Goal: Information Seeking & Learning: Understand process/instructions

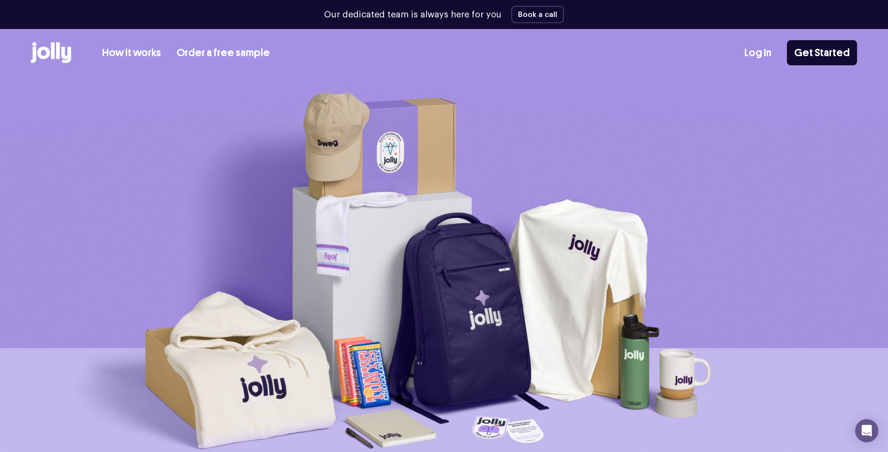
click at [61, 48] on icon at bounding box center [66, 55] width 10 height 16
click at [122, 54] on link "How it works" at bounding box center [131, 53] width 59 height 16
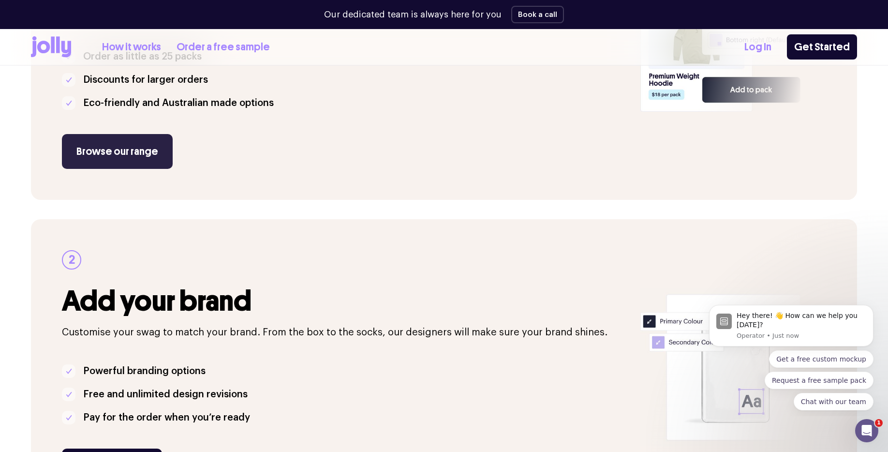
click at [119, 157] on link "Browse our range" at bounding box center [117, 151] width 111 height 35
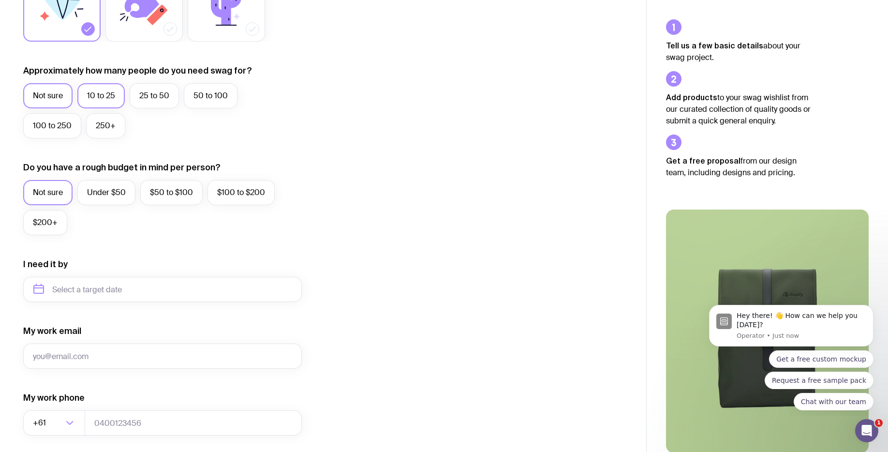
click at [103, 97] on label "10 to 25" at bounding box center [100, 95] width 47 height 25
click at [0, 0] on input "10 to 25" at bounding box center [0, 0] width 0 height 0
click at [109, 191] on label "Under $50" at bounding box center [106, 192] width 58 height 25
click at [0, 0] on input "Under $50" at bounding box center [0, 0] width 0 height 0
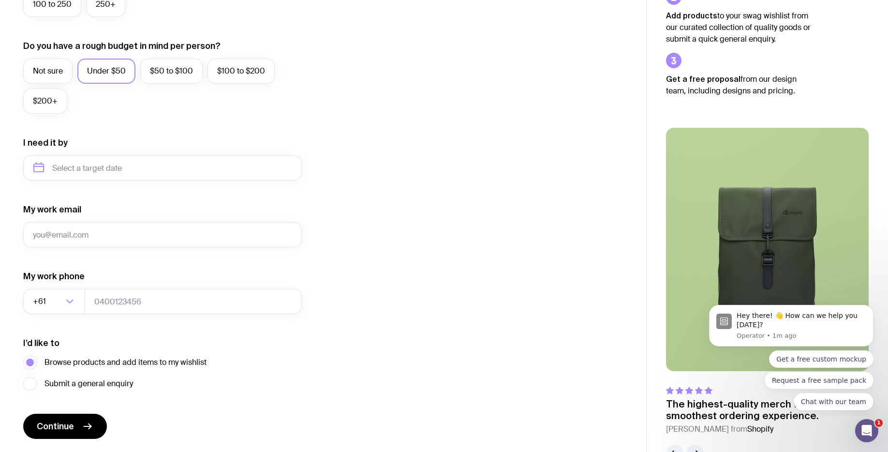
scroll to position [317, 0]
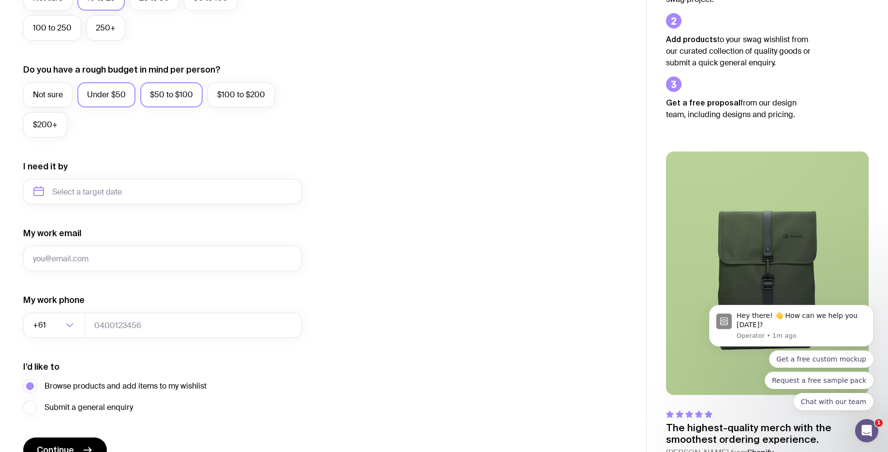
click at [180, 99] on label "$50 to $100" at bounding box center [171, 94] width 62 height 25
click at [0, 0] on input "$50 to $100" at bounding box center [0, 0] width 0 height 0
click at [142, 183] on input "text" at bounding box center [162, 191] width 279 height 25
click at [42, 312] on button "Oct" at bounding box center [45, 310] width 35 height 19
type input "October 2025"
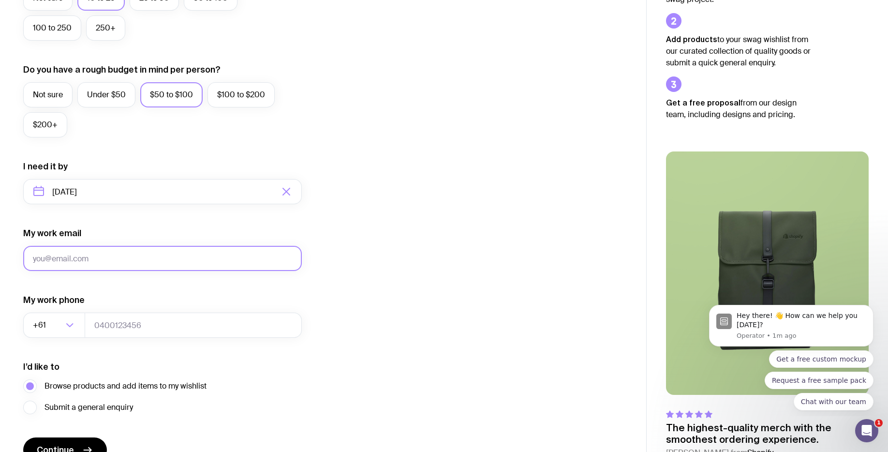
click at [64, 258] on input "My work email" at bounding box center [162, 258] width 279 height 25
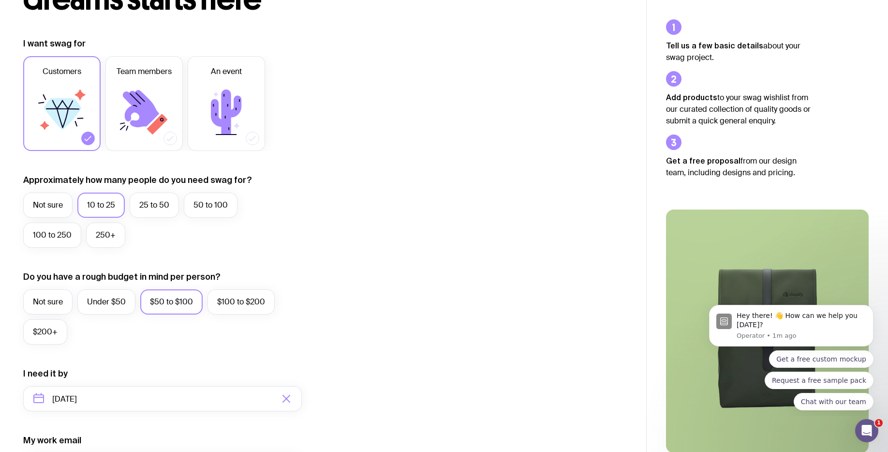
scroll to position [0, 0]
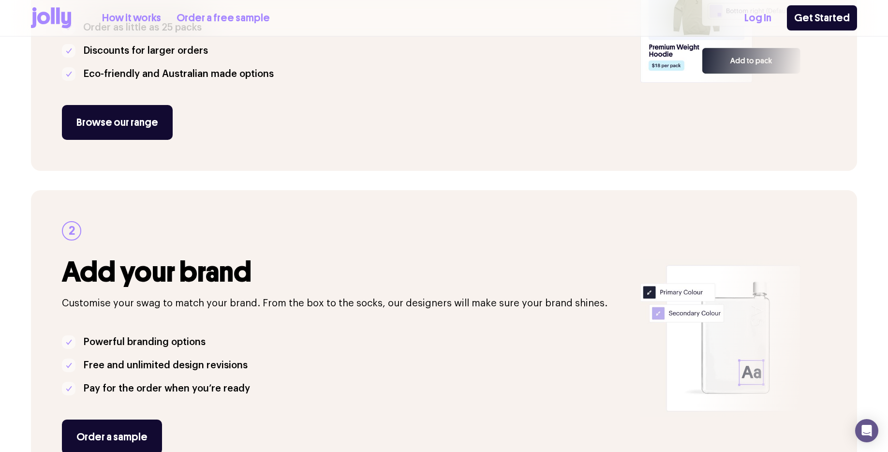
click at [186, 13] on link "Order a free sample" at bounding box center [223, 18] width 93 height 16
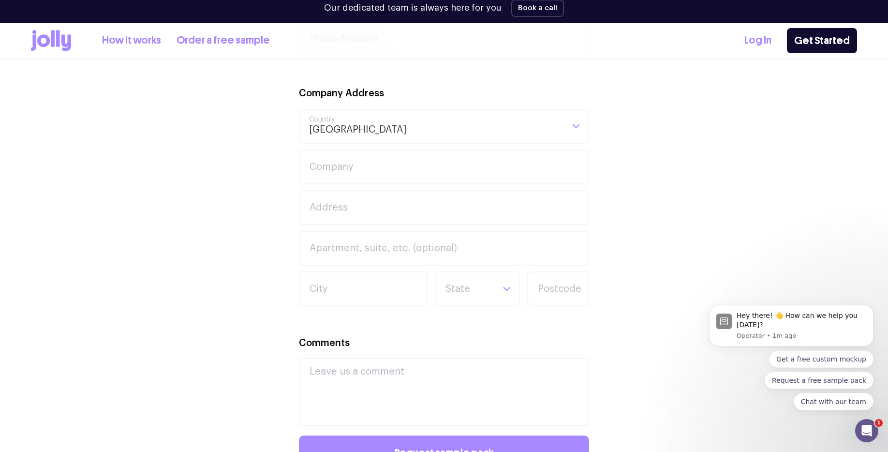
scroll to position [628, 0]
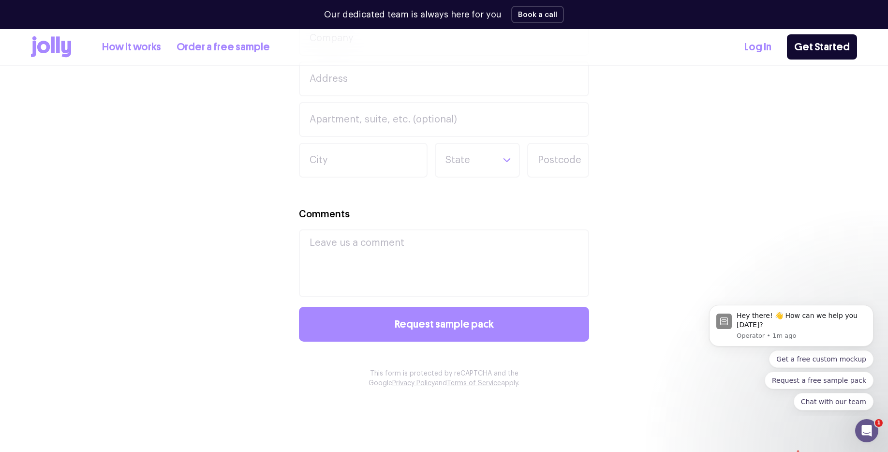
click at [137, 47] on link "How it works" at bounding box center [131, 47] width 59 height 16
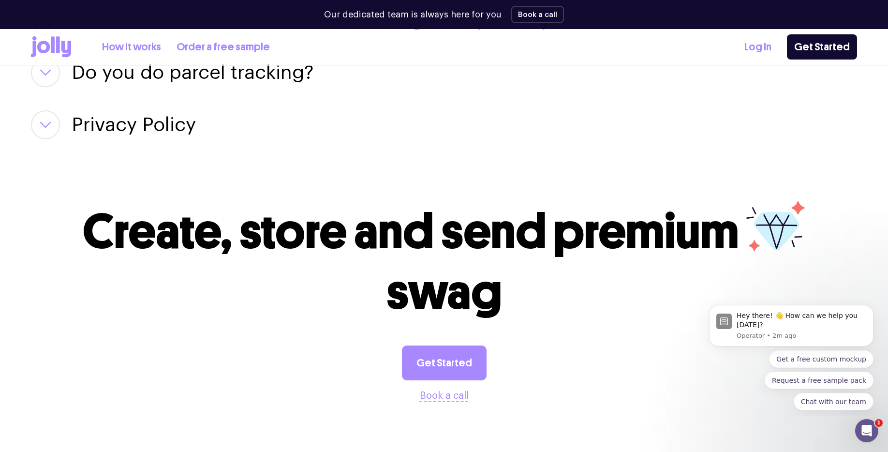
scroll to position [1837, 0]
